Goal: Task Accomplishment & Management: Complete application form

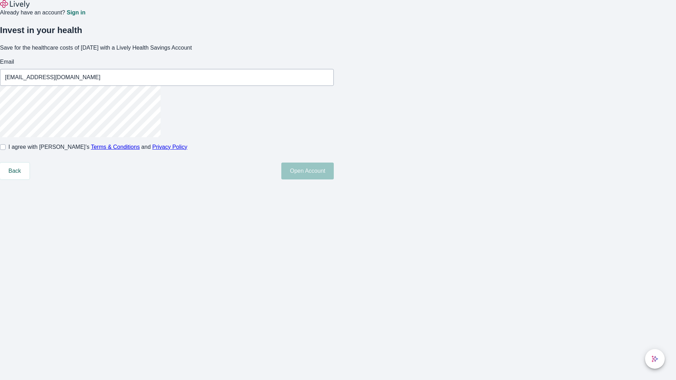
click at [6, 150] on input "I agree with Lively’s Terms & Conditions and Privacy Policy" at bounding box center [3, 147] width 6 height 6
checkbox input "true"
click at [334, 180] on button "Open Account" at bounding box center [307, 171] width 52 height 17
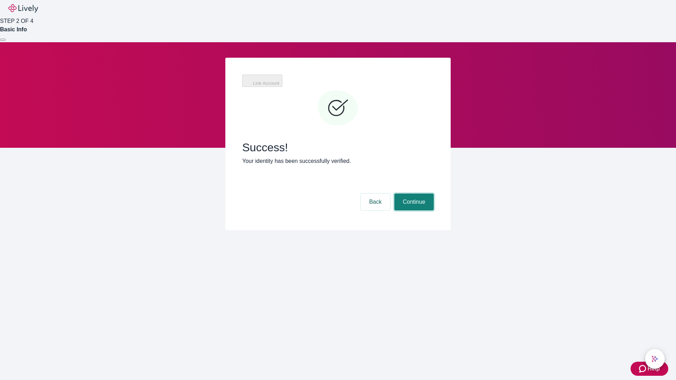
click at [413, 194] on button "Continue" at bounding box center [413, 202] width 39 height 17
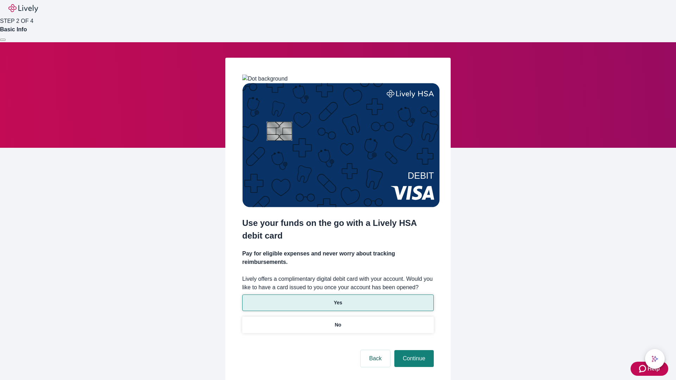
click at [338, 299] on p "Yes" at bounding box center [338, 302] width 8 height 7
click at [413, 350] on button "Continue" at bounding box center [413, 358] width 39 height 17
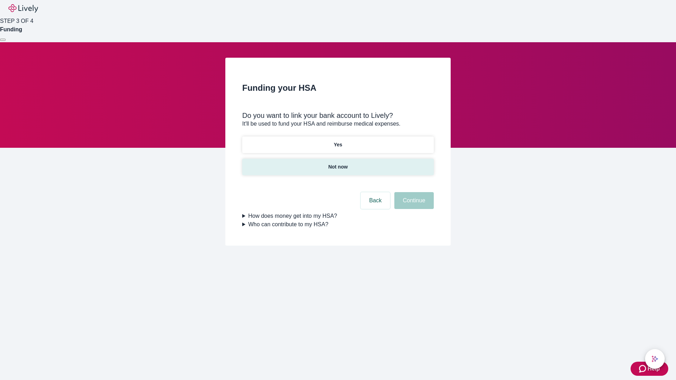
click at [338, 163] on p "Not now" at bounding box center [337, 166] width 19 height 7
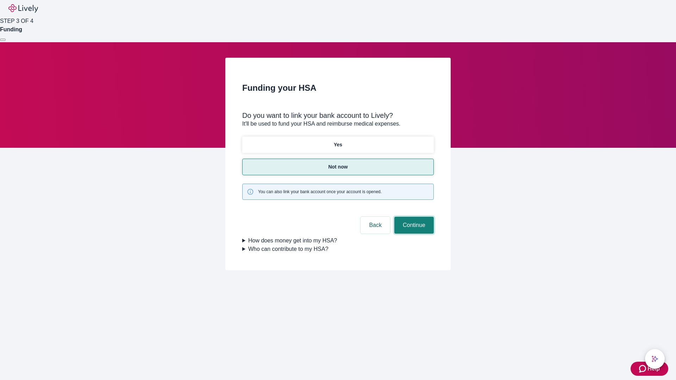
click at [413, 217] on button "Continue" at bounding box center [413, 225] width 39 height 17
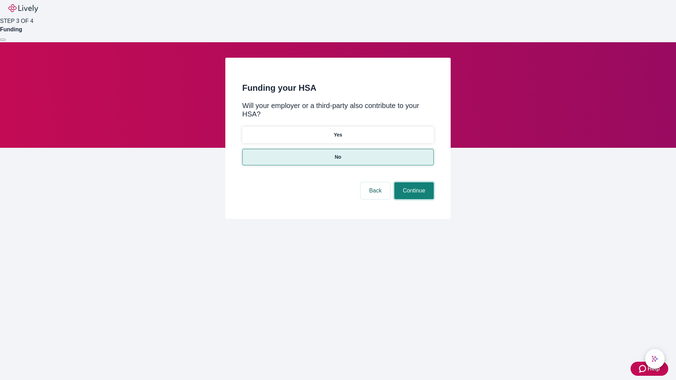
click at [413, 182] on button "Continue" at bounding box center [413, 190] width 39 height 17
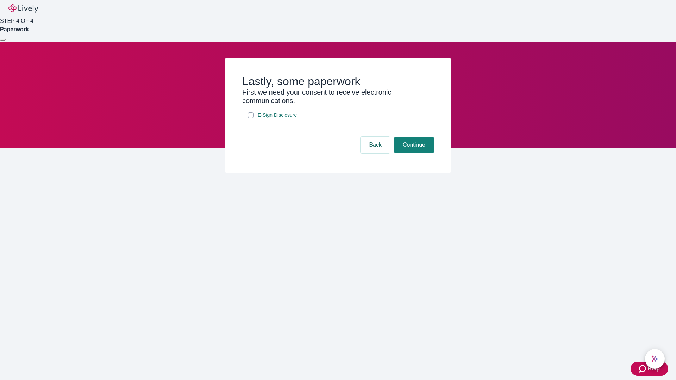
click at [251, 118] on input "E-Sign Disclosure" at bounding box center [251, 115] width 6 height 6
checkbox input "true"
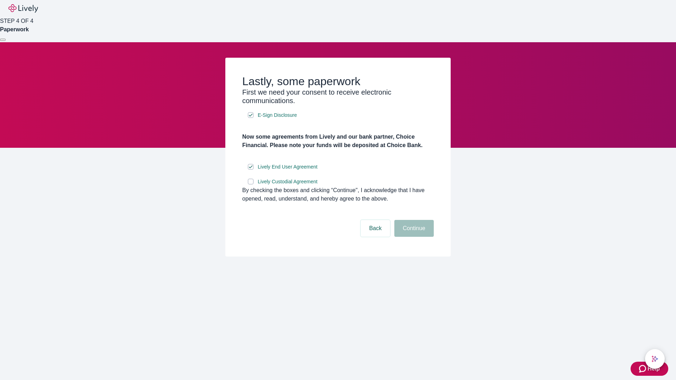
click at [251, 185] on input "Lively Custodial Agreement" at bounding box center [251, 182] width 6 height 6
checkbox input "true"
click at [413, 237] on button "Continue" at bounding box center [413, 228] width 39 height 17
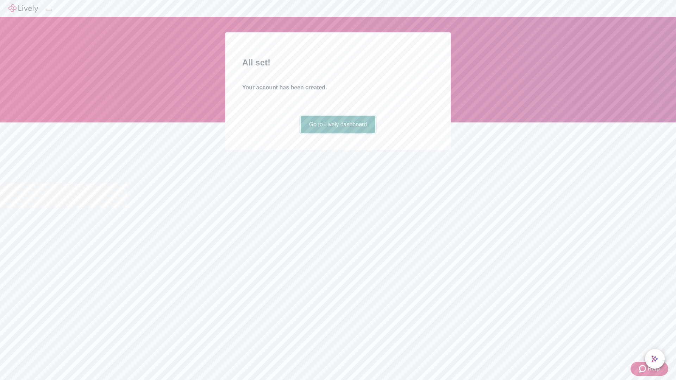
click at [338, 133] on link "Go to Lively dashboard" at bounding box center [338, 124] width 75 height 17
